Goal: Connect with others: Connect with others

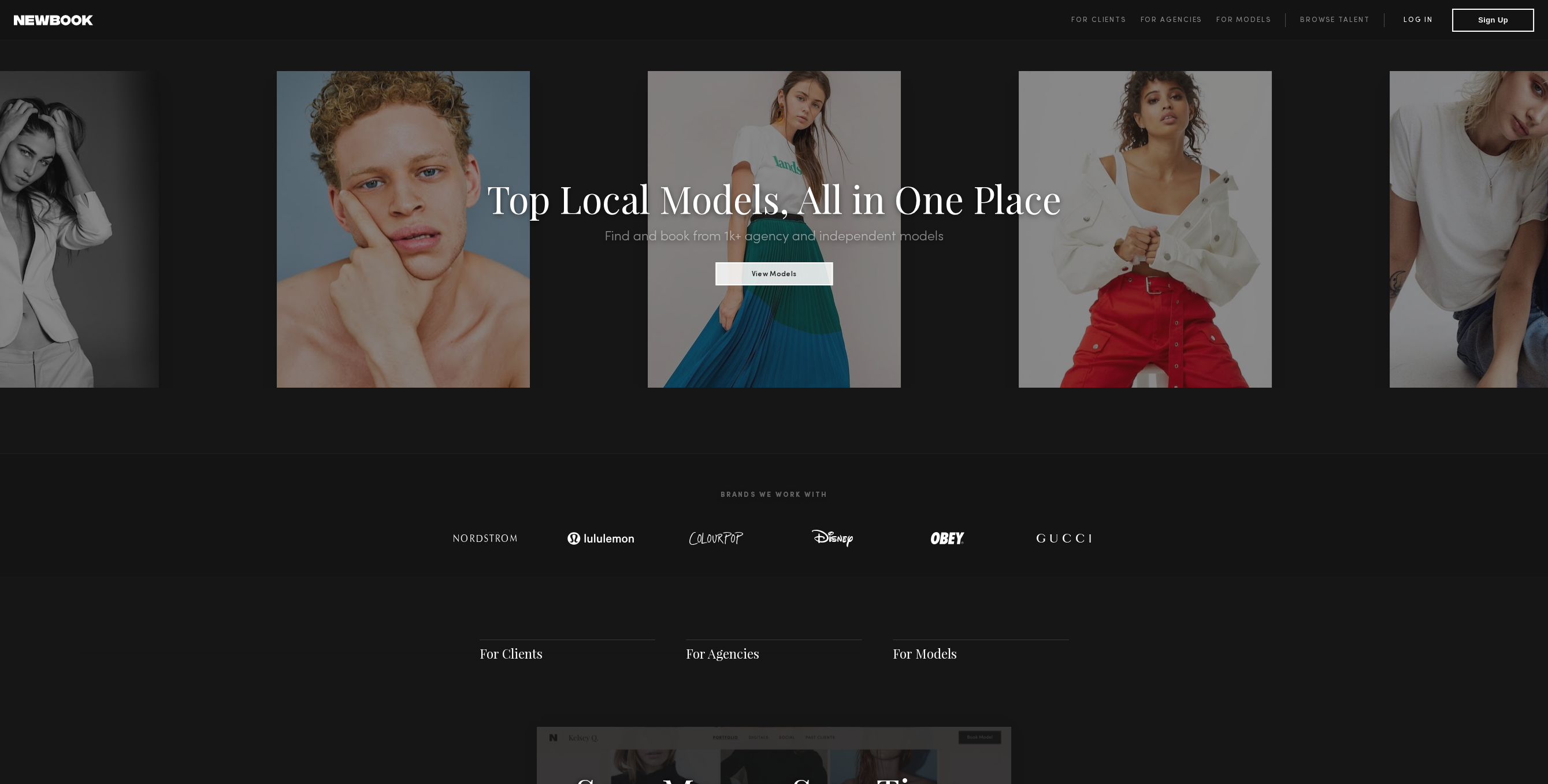
click at [1420, 19] on link "Log in" at bounding box center [1418, 20] width 68 height 14
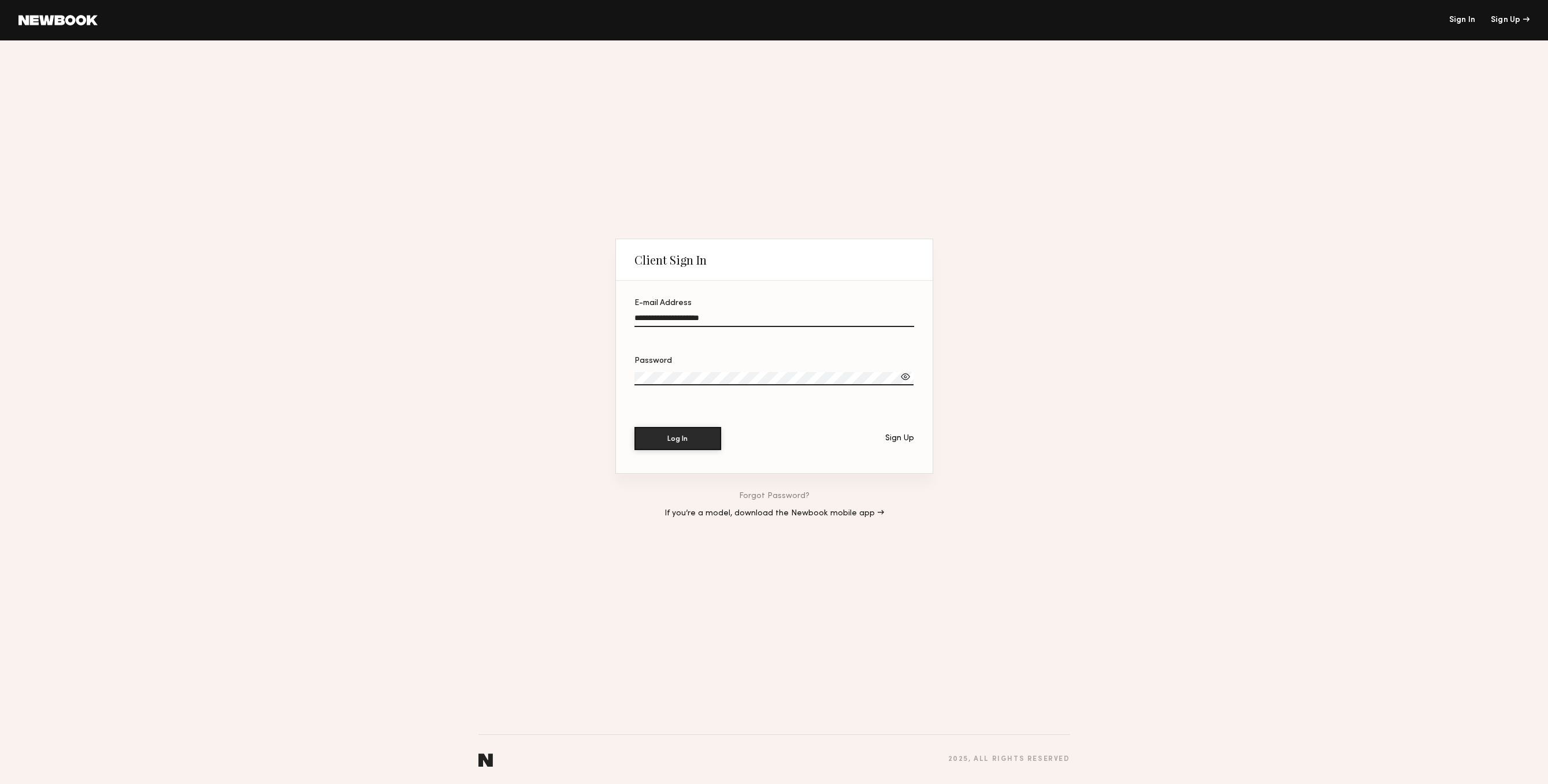
click at [674, 452] on section "**********" at bounding box center [774, 377] width 317 height 192
click at [681, 427] on button "Log In" at bounding box center [678, 438] width 87 height 23
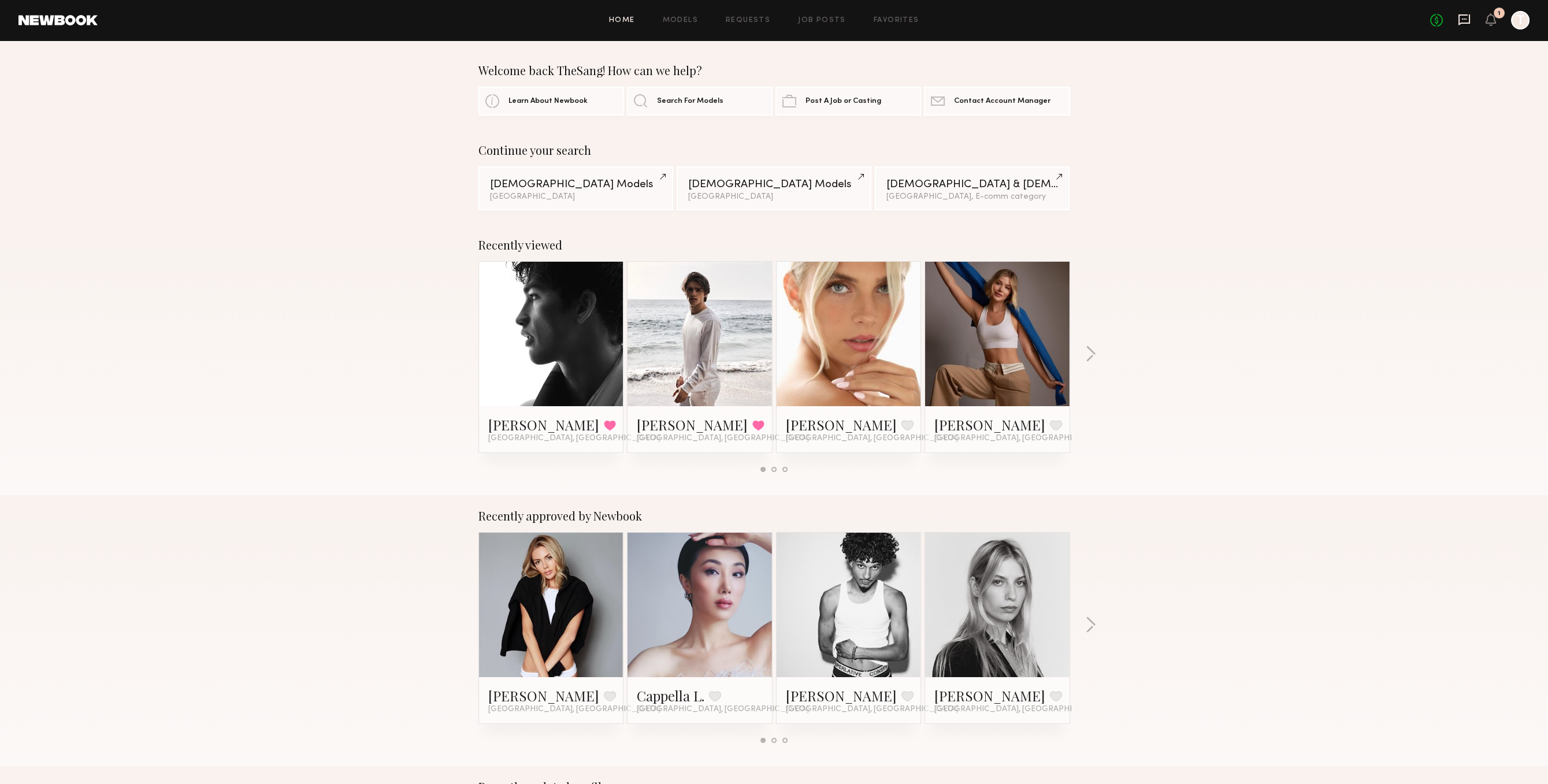
click at [1466, 25] on icon at bounding box center [1464, 19] width 13 height 13
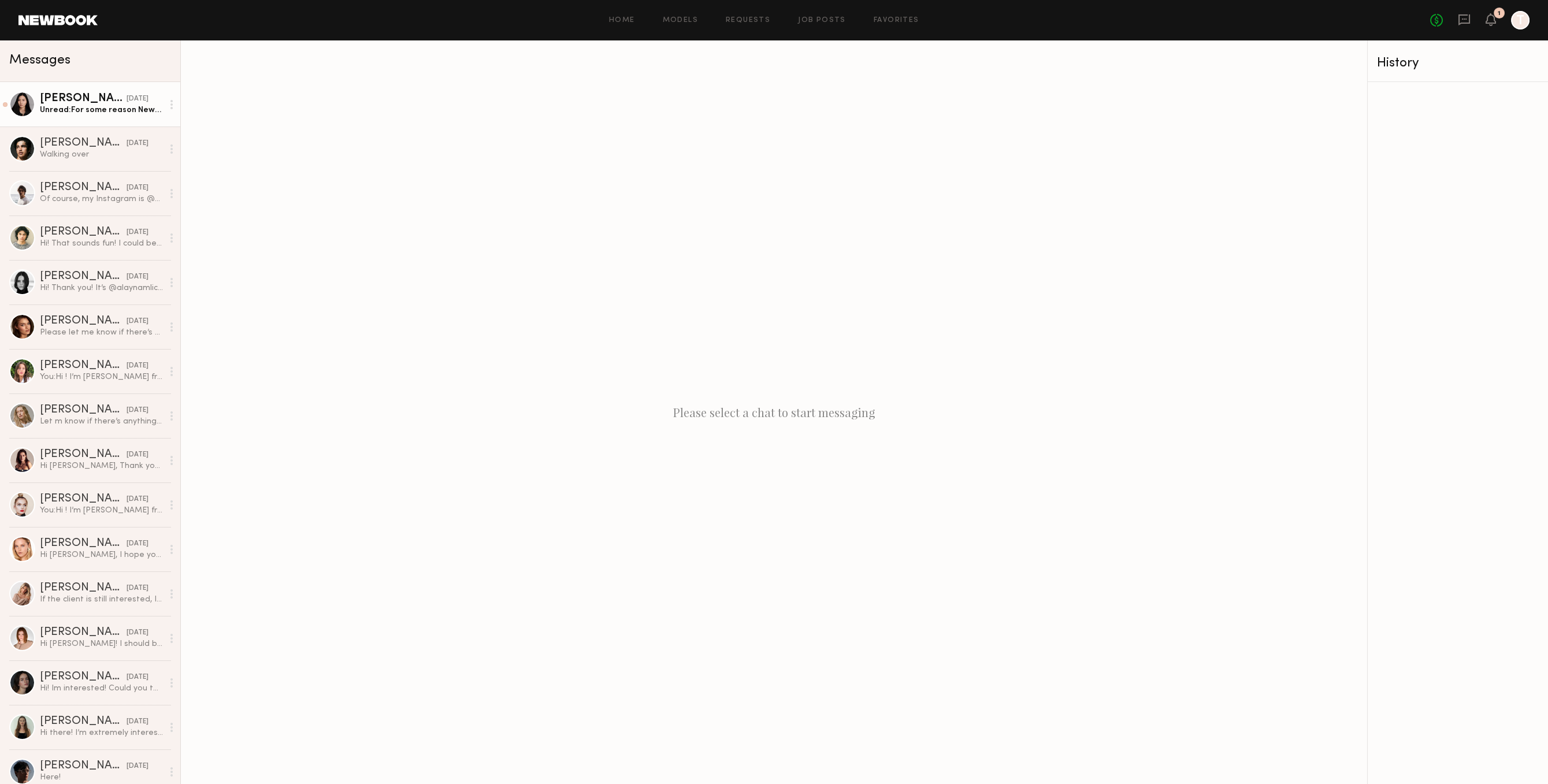
click at [145, 114] on div "Unread: For some reason NewBook had a glitch and I am just now seeing your mess…" at bounding box center [101, 110] width 123 height 11
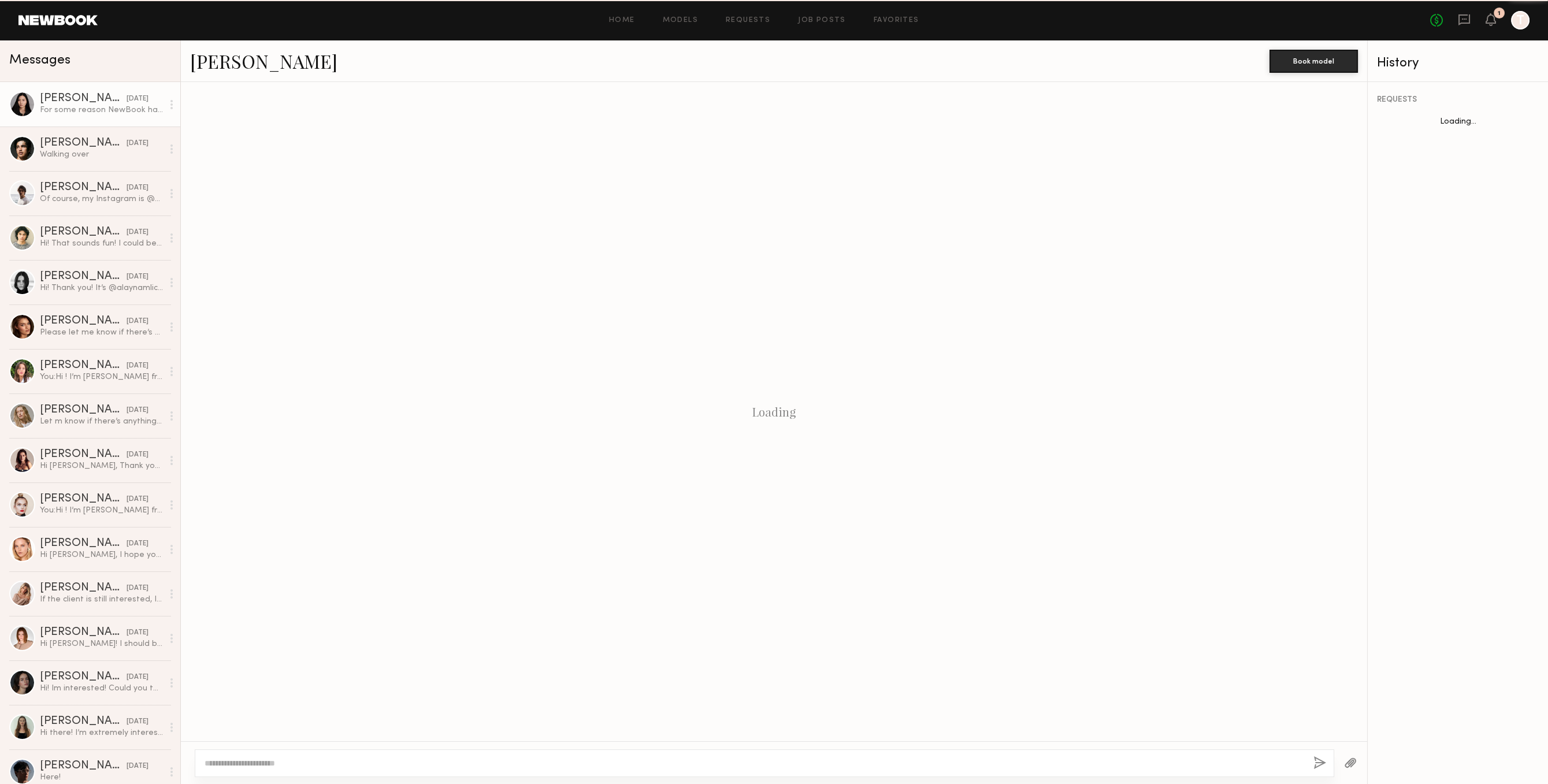
scroll to position [398, 0]
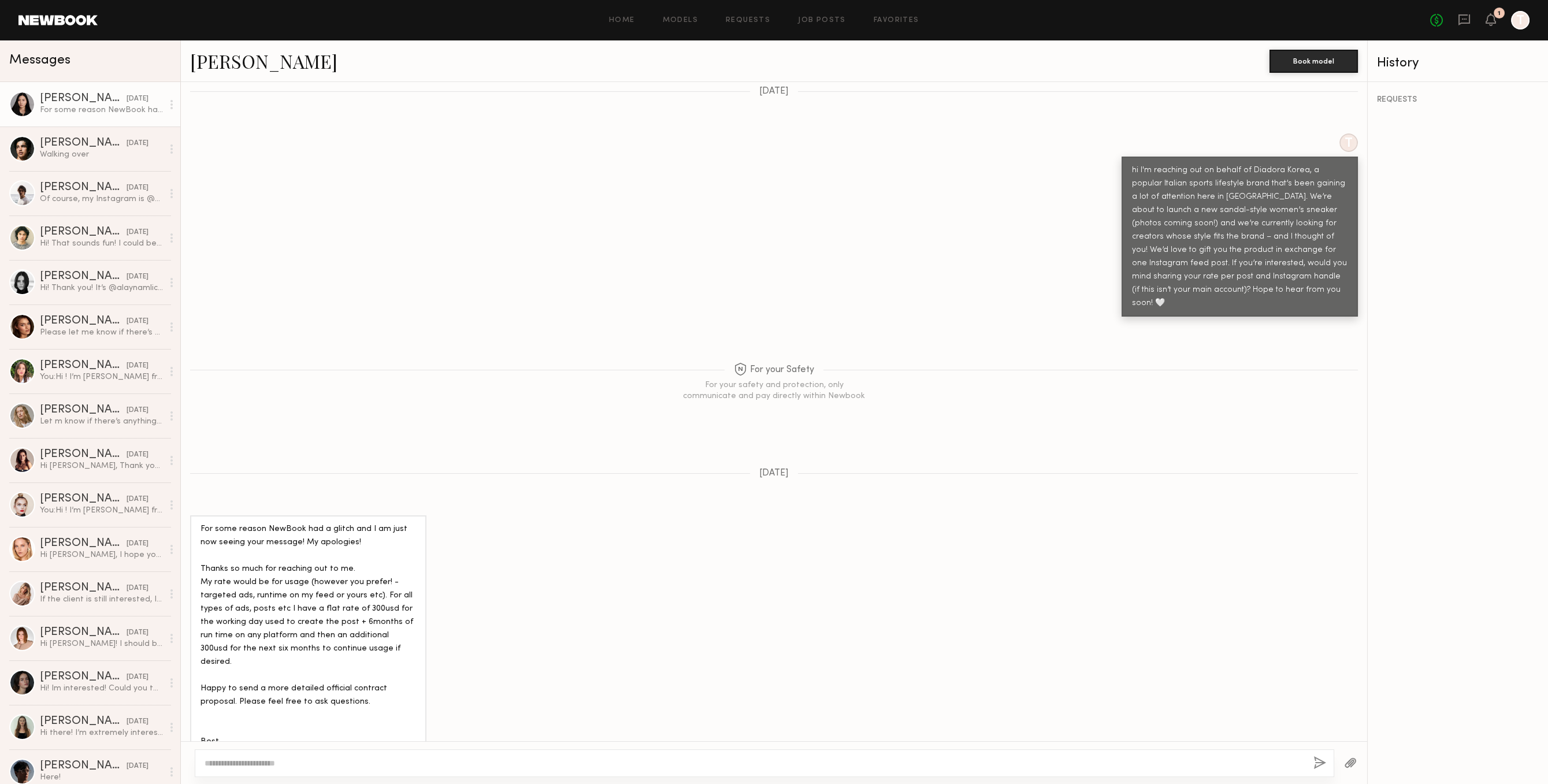
click at [223, 57] on link "Ansa W." at bounding box center [263, 61] width 147 height 25
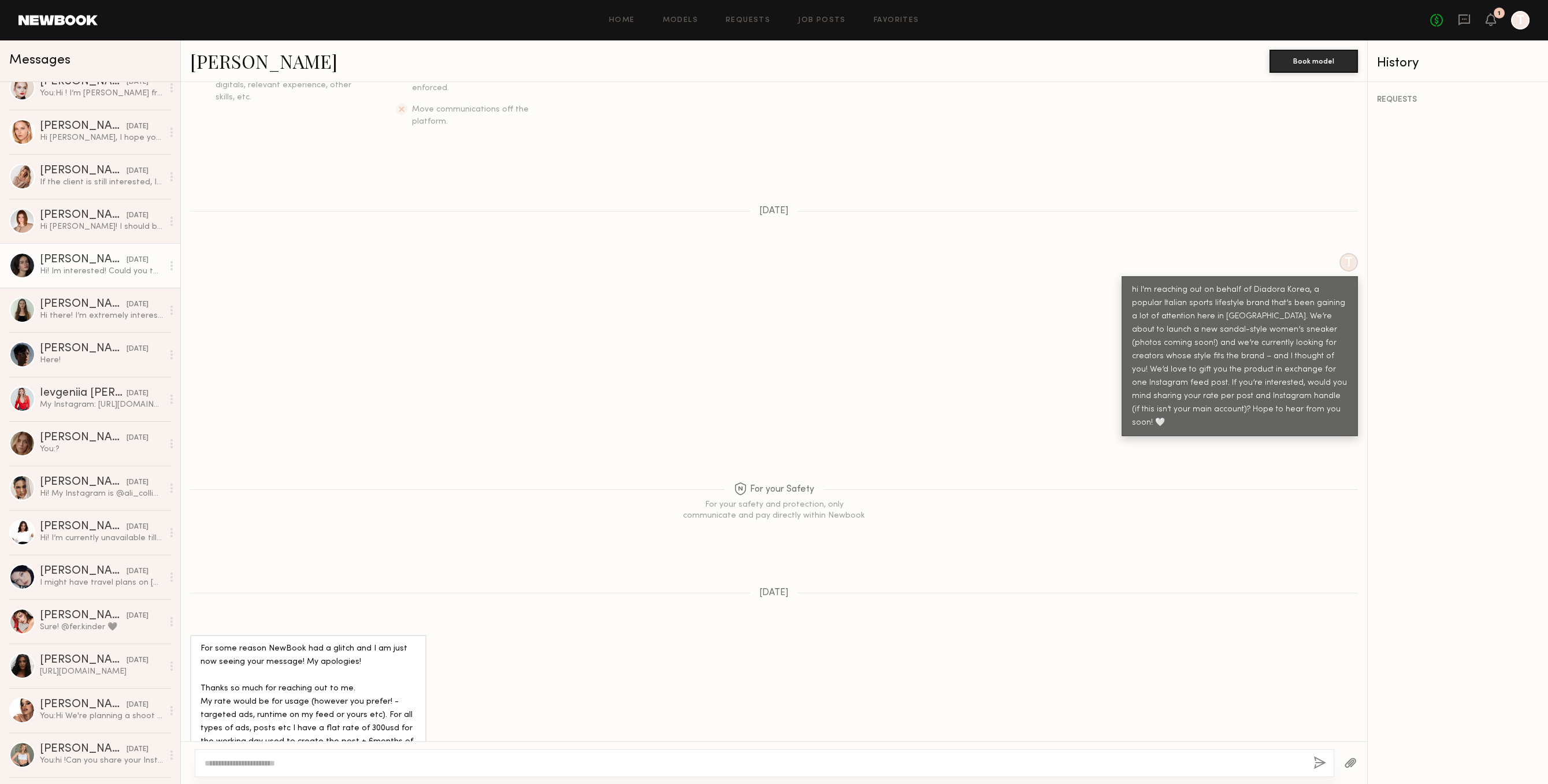
scroll to position [476, 0]
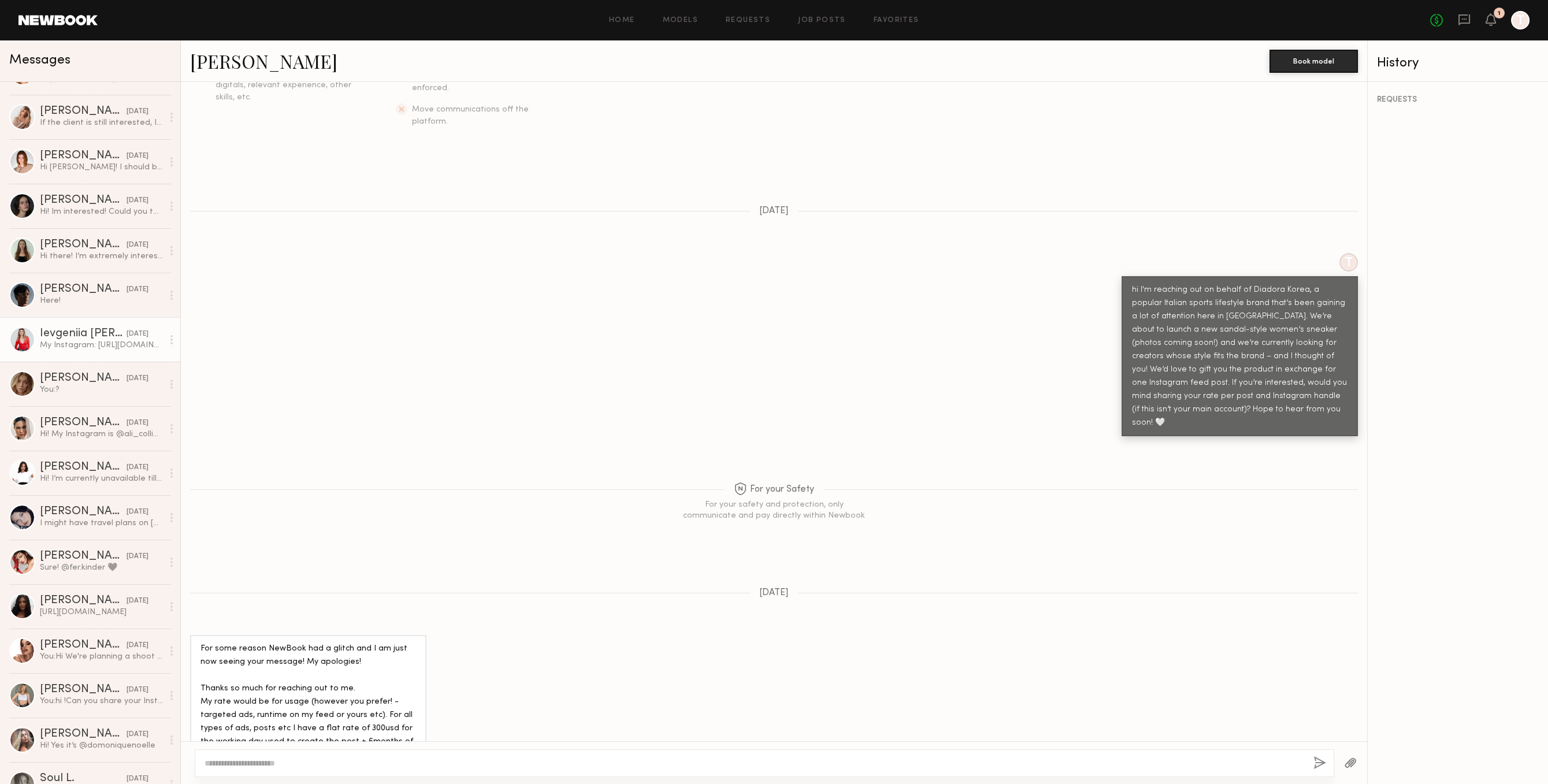
click at [138, 325] on link "Ievgeniia G. 05/29/2025 My Instagram: https://www.instagram.com/eugeniia_gul/ R…" at bounding box center [90, 339] width 180 height 44
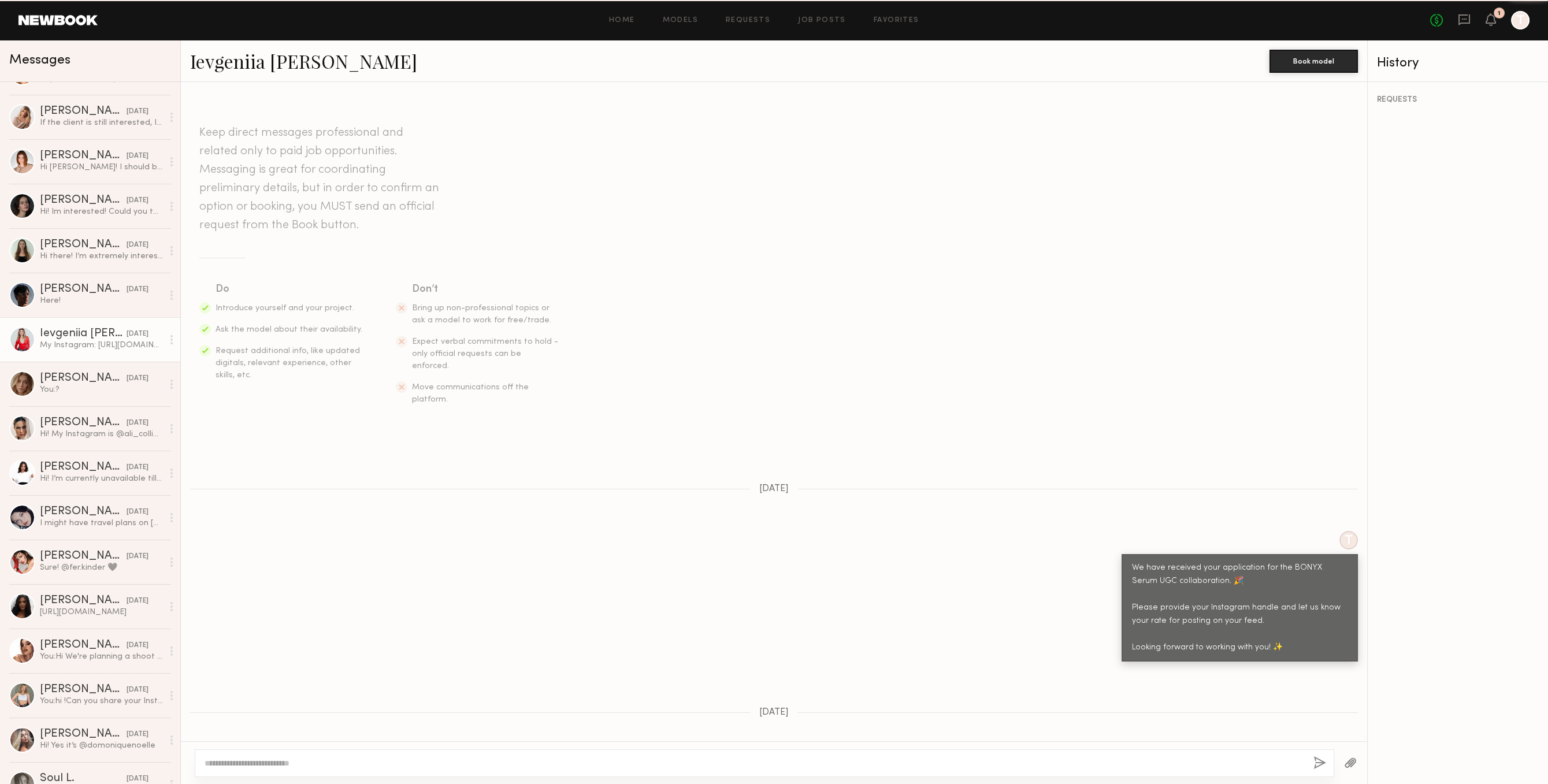
scroll to position [238, 0]
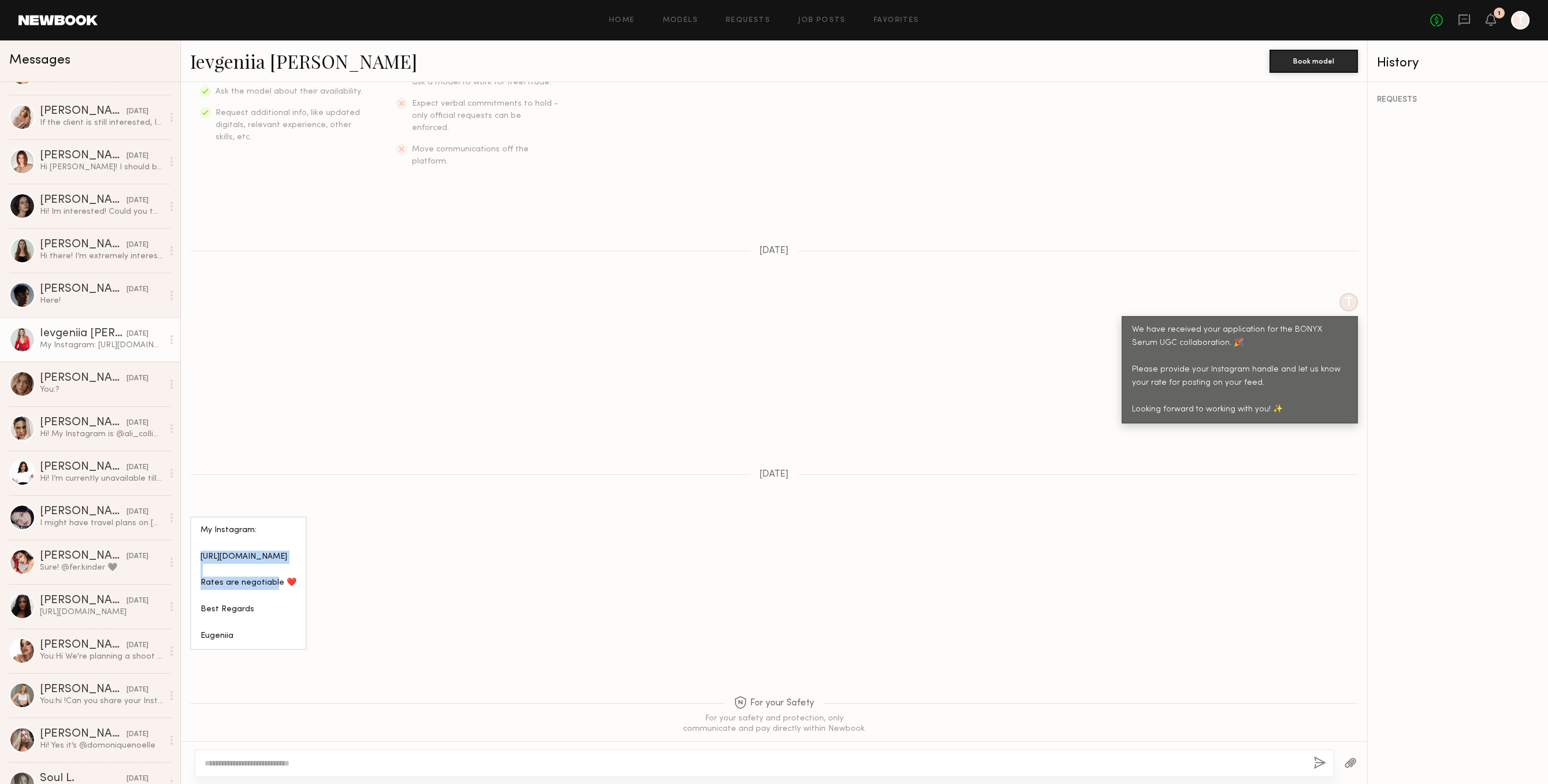
drag, startPoint x: 198, startPoint y: 527, endPoint x: 362, endPoint y: 533, distance: 164.1
click at [307, 533] on div "My Instagram: https://www.instagram.com/eugeniia_gul/ Rates are negotiable ❤️ B…" at bounding box center [248, 583] width 117 height 134
copy div "https://www.instagram.com/eugeniia_gul/"
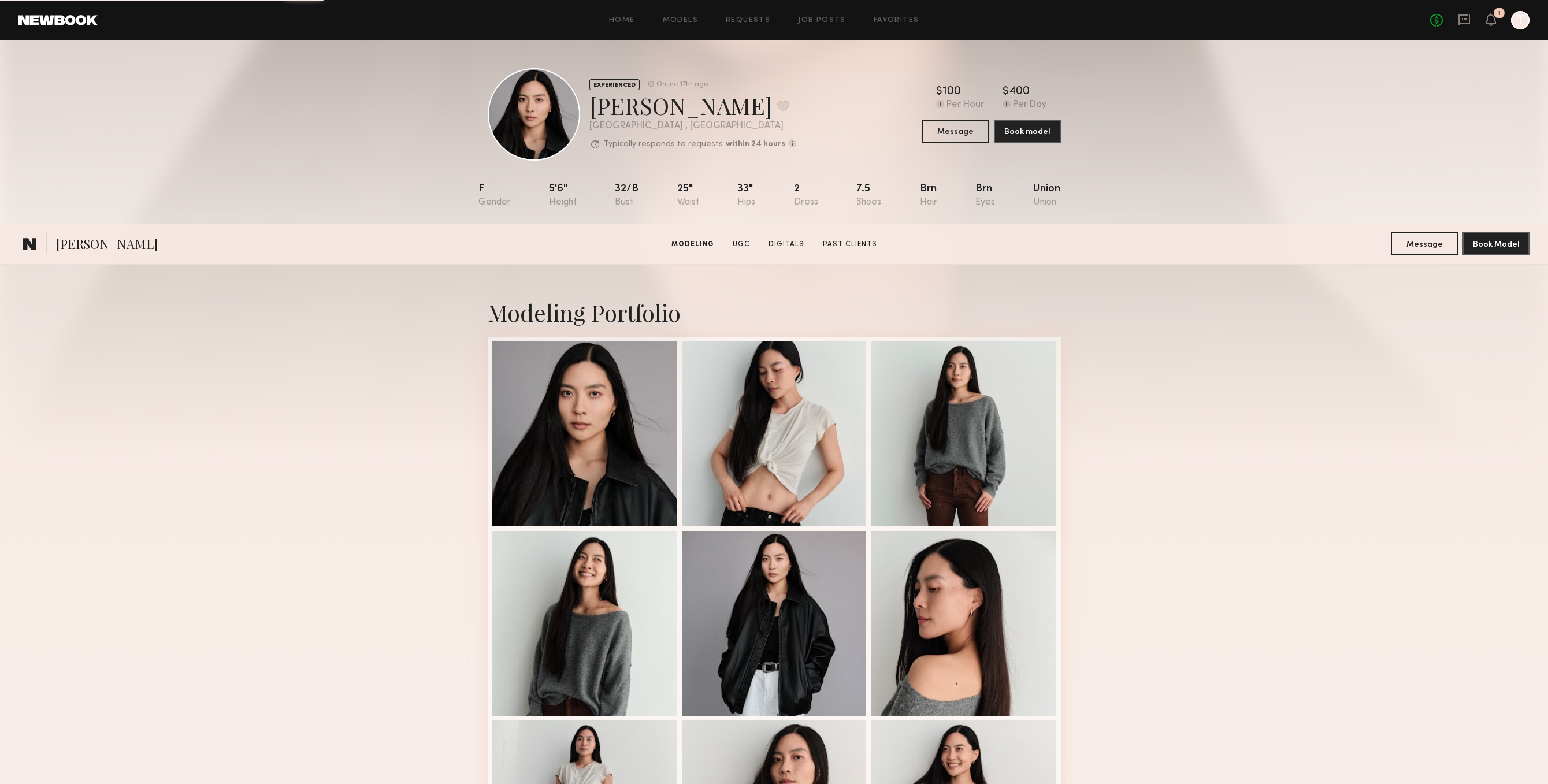
scroll to position [238, 0]
